Goal: Task Accomplishment & Management: Manage account settings

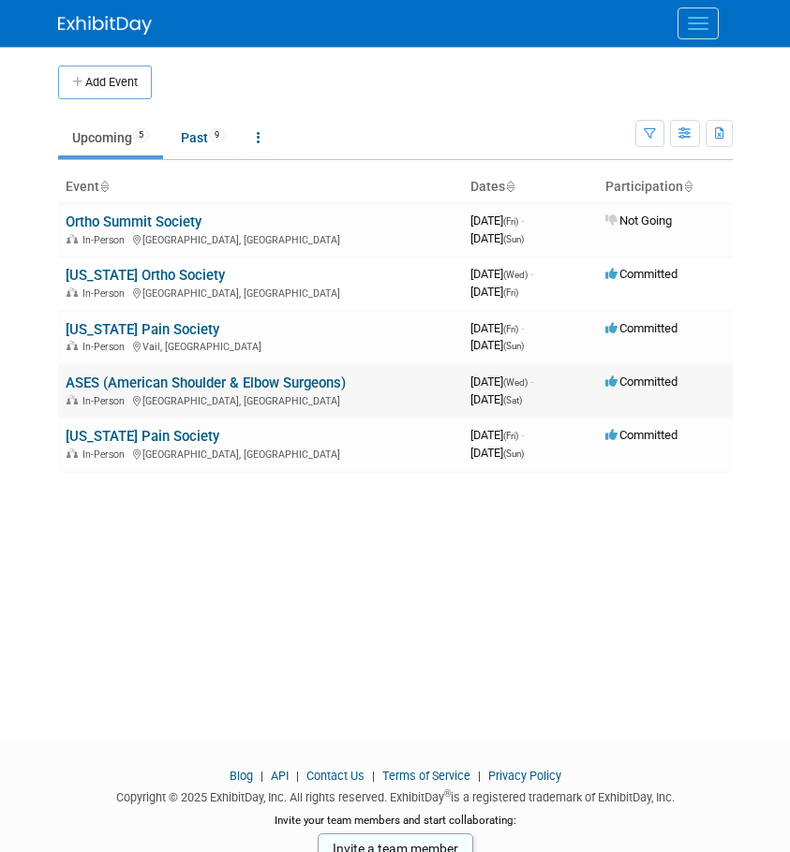
click at [122, 375] on link "ASES (American Shoulder & Elbow Surgeons)" at bounding box center [206, 383] width 280 height 17
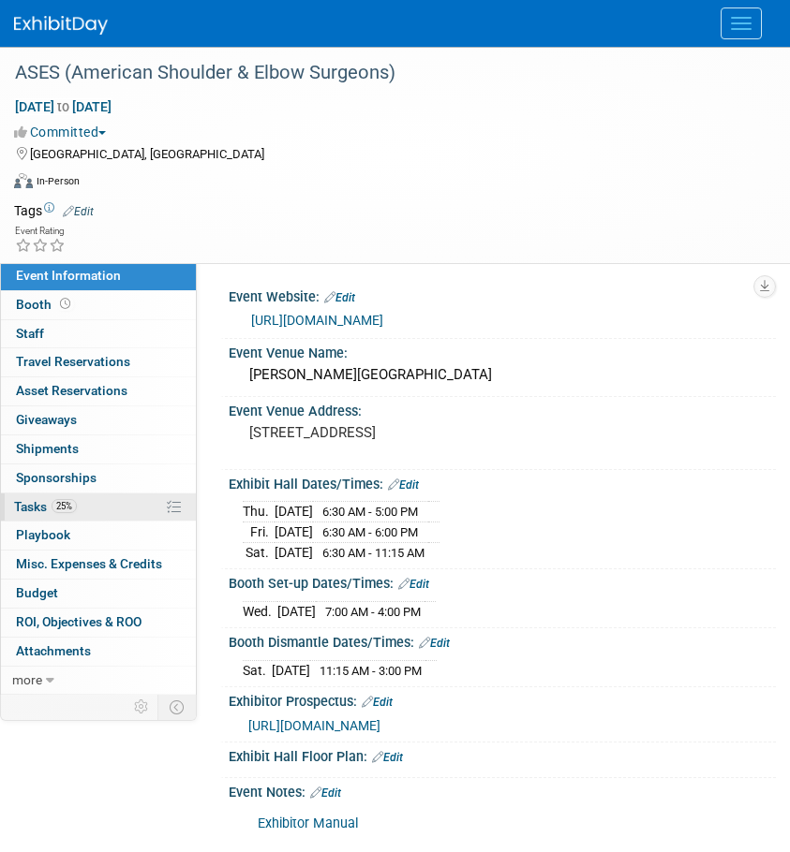
click at [42, 503] on span "Tasks 25%" at bounding box center [45, 506] width 63 height 15
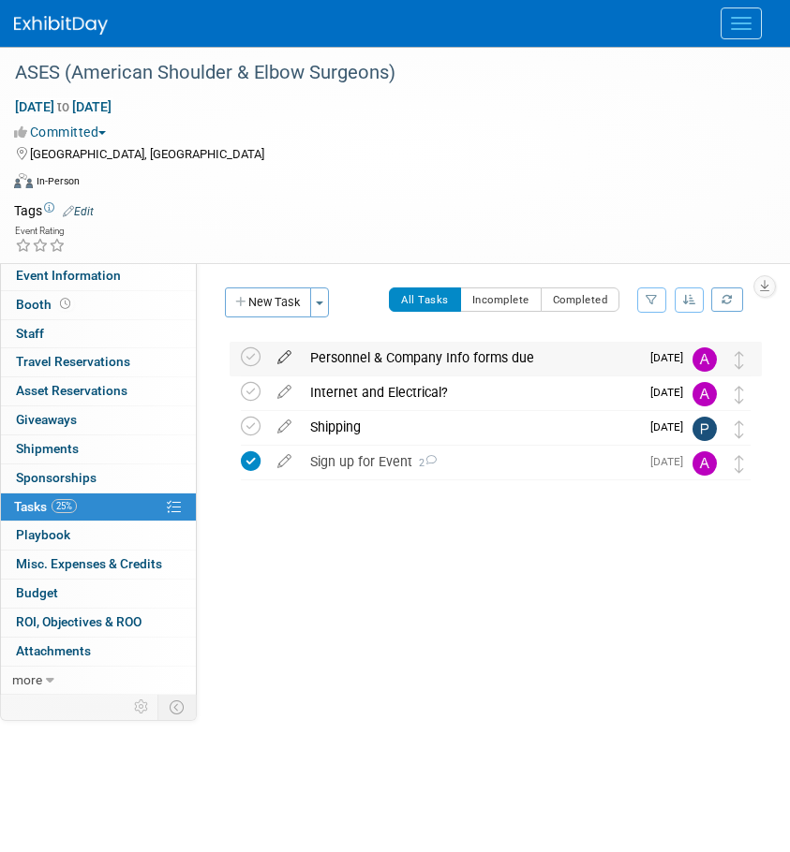
click at [280, 359] on icon at bounding box center [284, 353] width 33 height 23
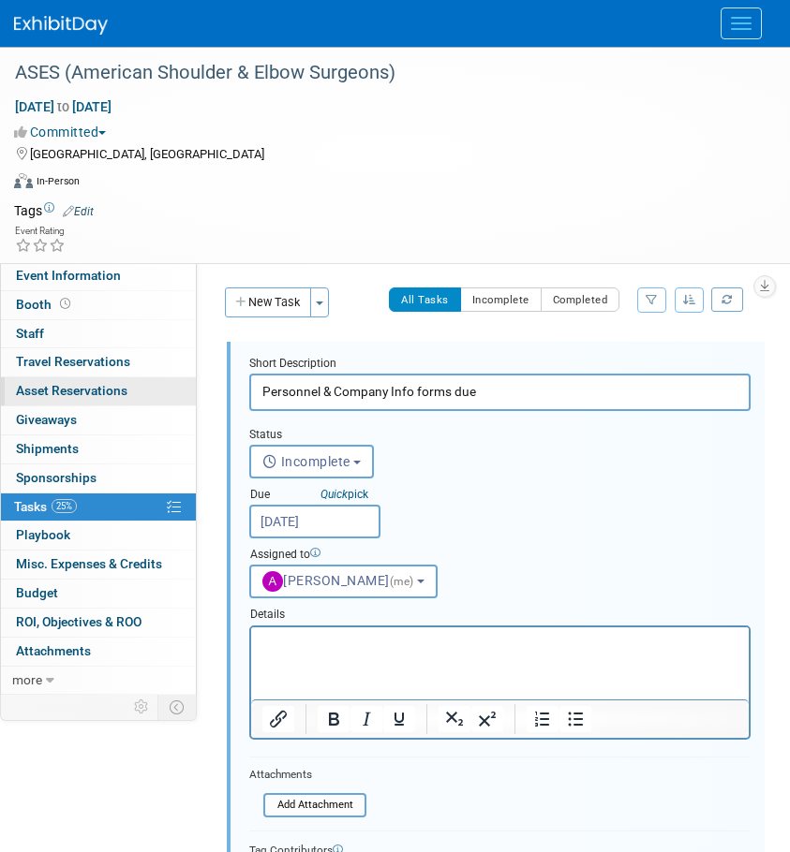
drag, startPoint x: 568, startPoint y: 381, endPoint x: 83, endPoint y: 392, distance: 484.4
click at [83, 392] on div "Event Information Event Info Booth Booth 0 Staff 0 Staff 0 Travel Reservations …" at bounding box center [395, 659] width 790 height 1225
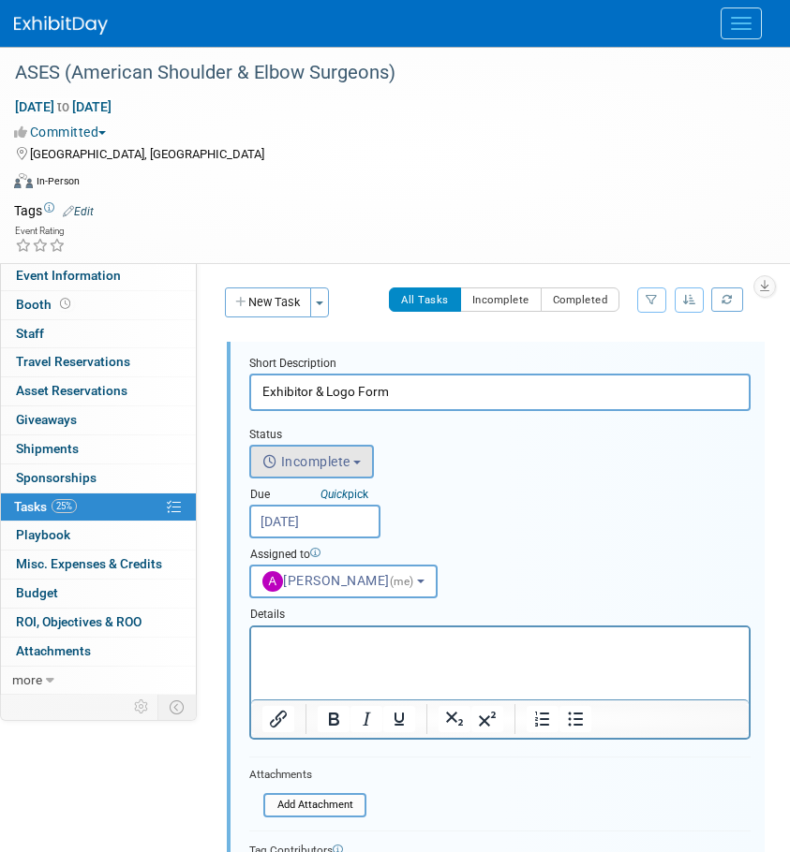
type input "Exhibitor & Logo Form"
click at [359, 467] on button "Incomplete" at bounding box center [311, 462] width 125 height 34
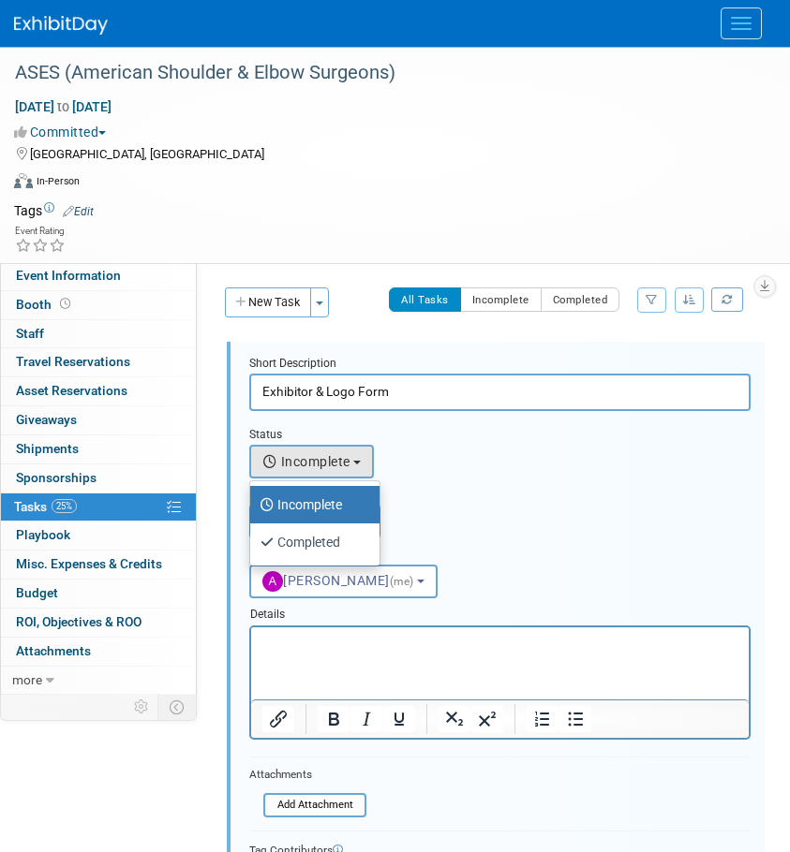
click at [301, 539] on label "Completed" at bounding box center [309, 542] width 101 height 30
click at [253, 539] on input "Completed" at bounding box center [247, 540] width 12 height 12
select select "3"
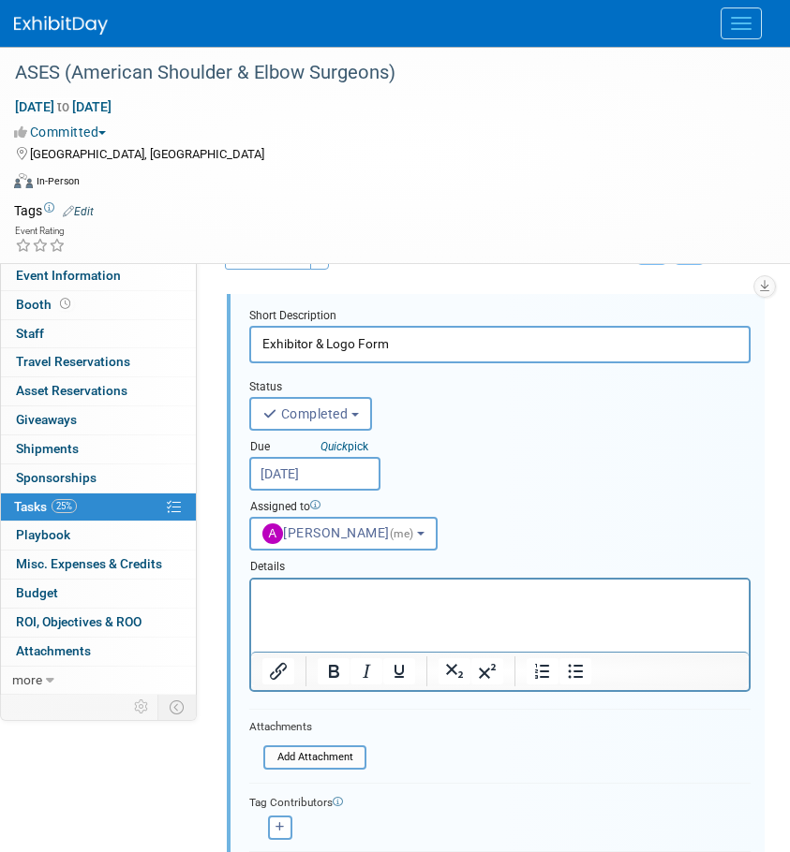
scroll to position [94, 0]
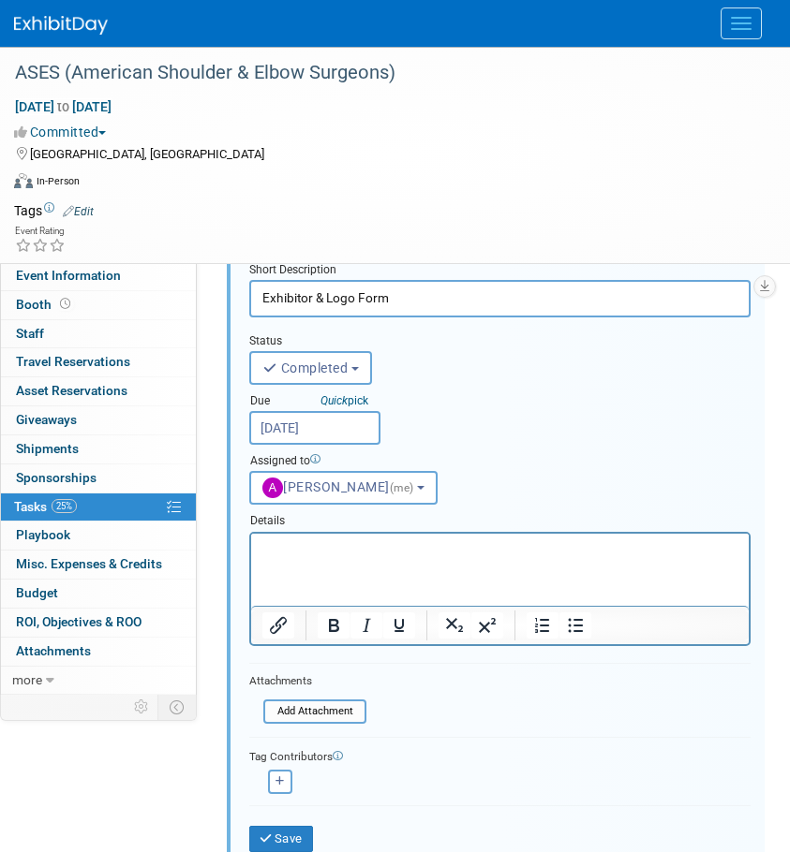
click at [319, 558] on html at bounding box center [499, 545] width 497 height 25
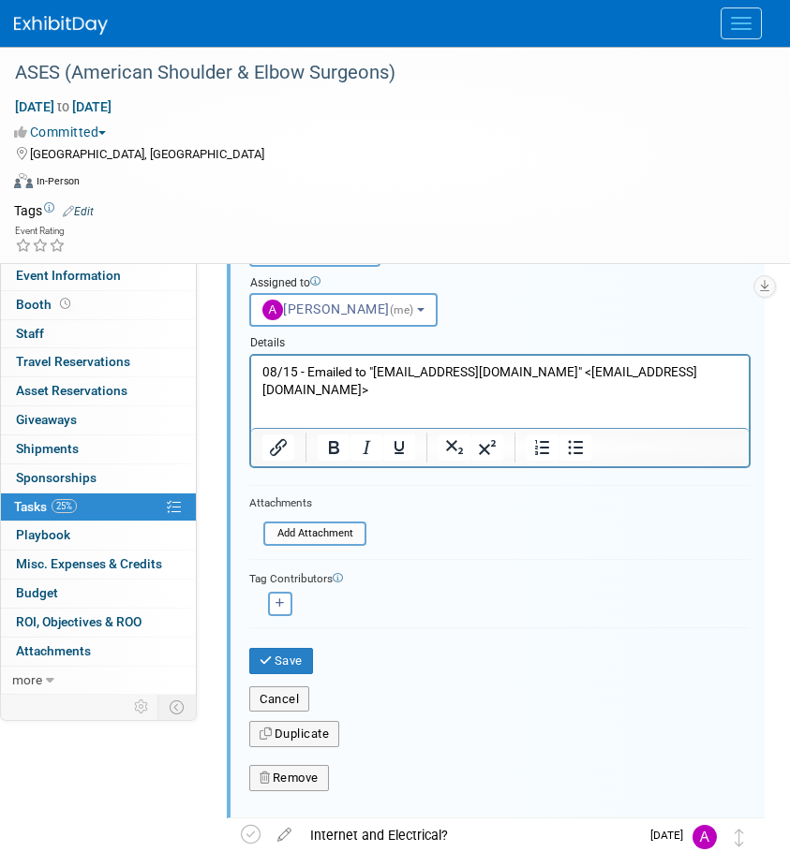
scroll to position [281, 0]
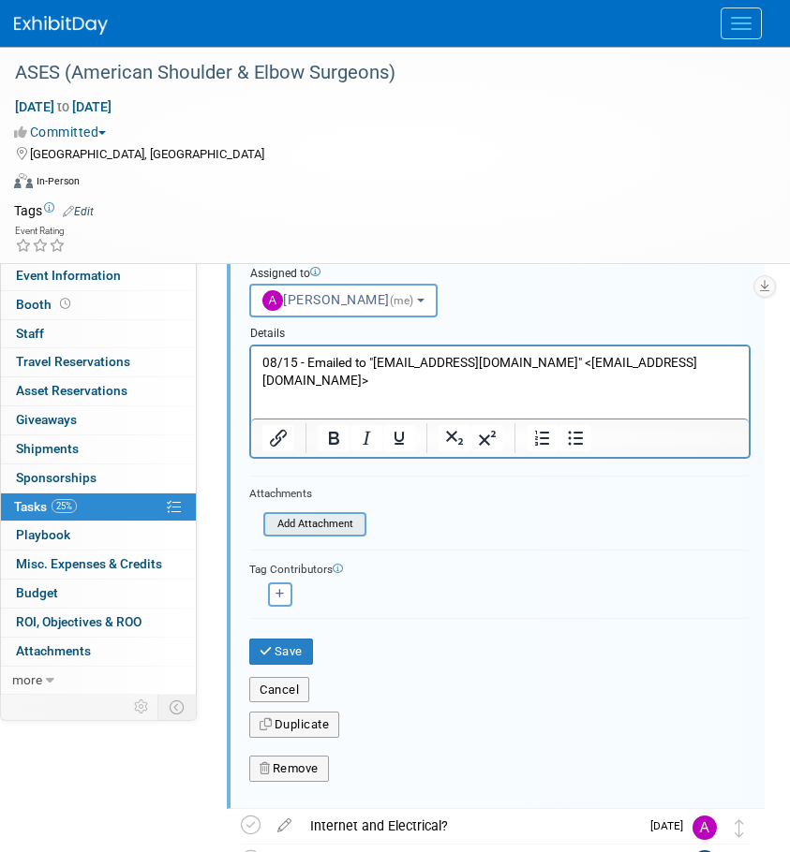
click at [349, 531] on input "file" at bounding box center [268, 524] width 191 height 21
click at [306, 652] on button "Save" at bounding box center [281, 652] width 64 height 26
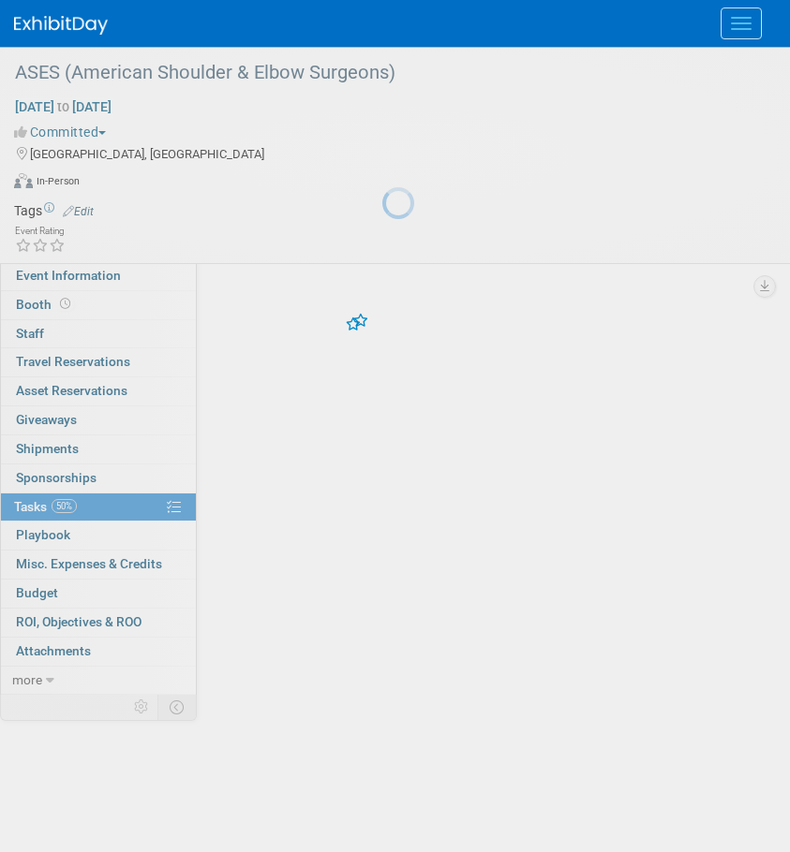
scroll to position [0, 0]
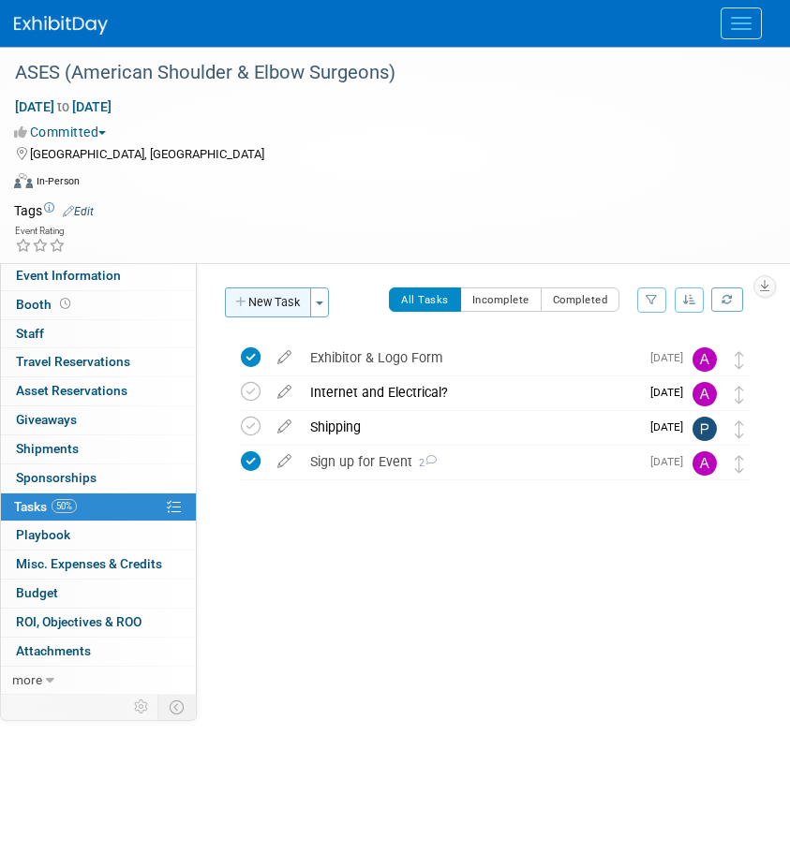
click at [254, 306] on button "New Task" at bounding box center [268, 303] width 86 height 30
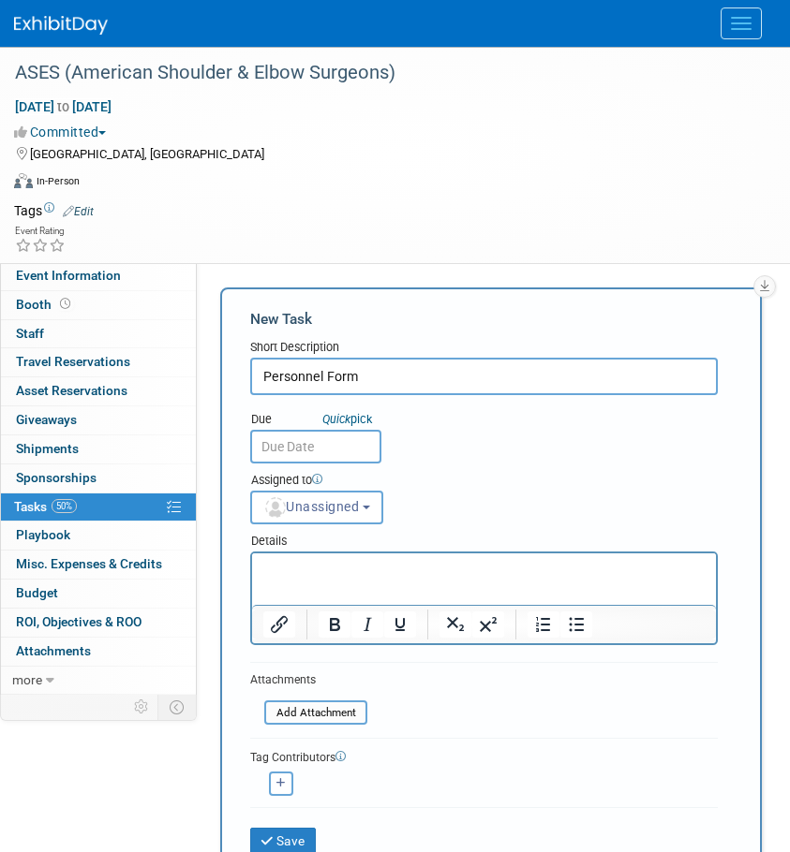
type input "Personnel Form"
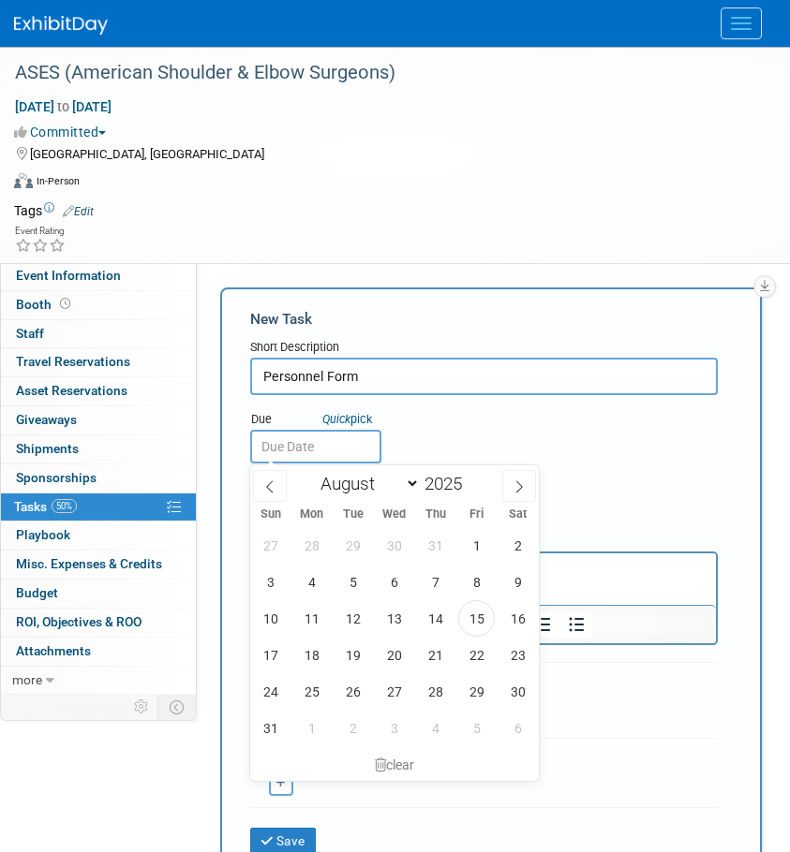
click at [295, 439] on input "text" at bounding box center [315, 447] width 131 height 34
click at [441, 658] on span "21" at bounding box center [435, 655] width 37 height 37
type input "Aug 21, 2025"
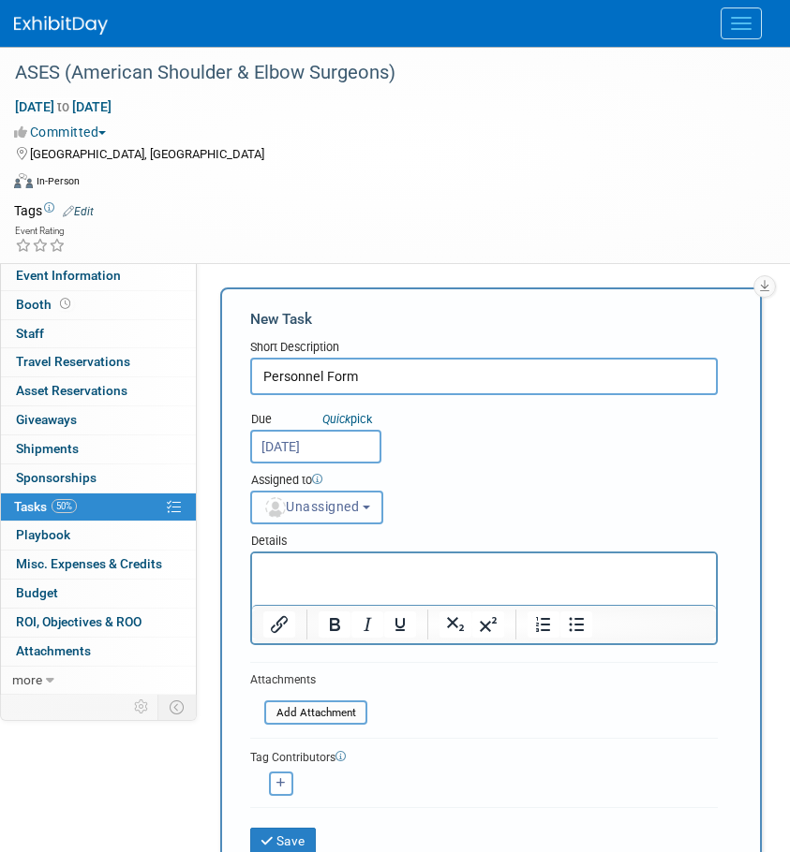
click at [335, 522] on button "Unassigned" at bounding box center [316, 508] width 133 height 34
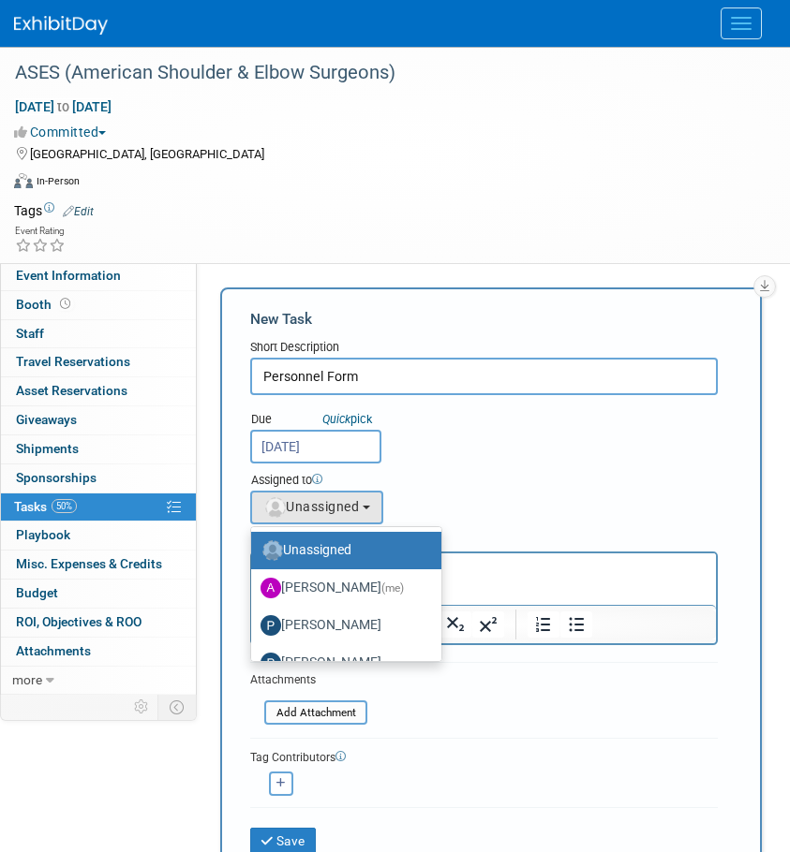
click at [323, 584] on label "Allison Walsh (me)" at bounding box center [341, 588] width 162 height 30
click at [254, 584] on input "Allison Walsh (me)" at bounding box center [248, 586] width 12 height 12
select select "b111c8b2-00cf-4d49-8738-f3fbd1512bc6"
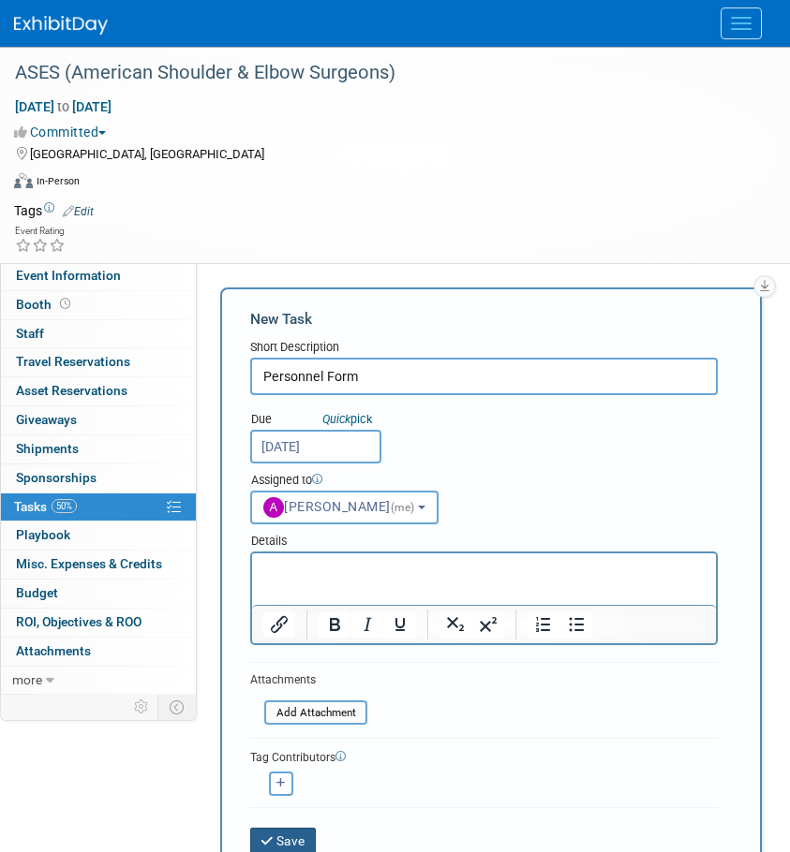
click at [265, 836] on icon "submit" at bounding box center [268, 842] width 16 height 13
